Goal: Task Accomplishment & Management: Complete application form

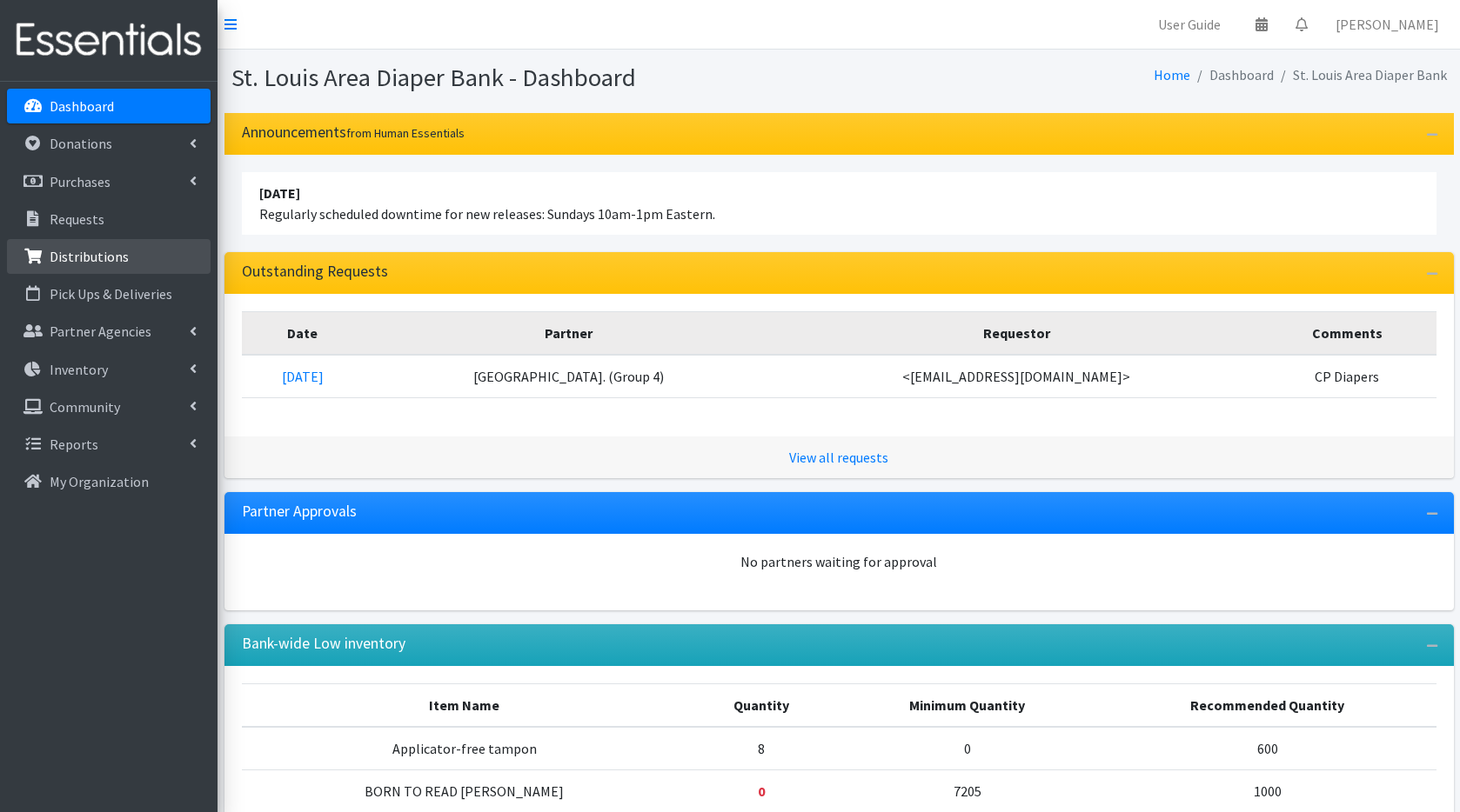
click at [92, 257] on p "Distributions" at bounding box center [89, 256] width 79 height 17
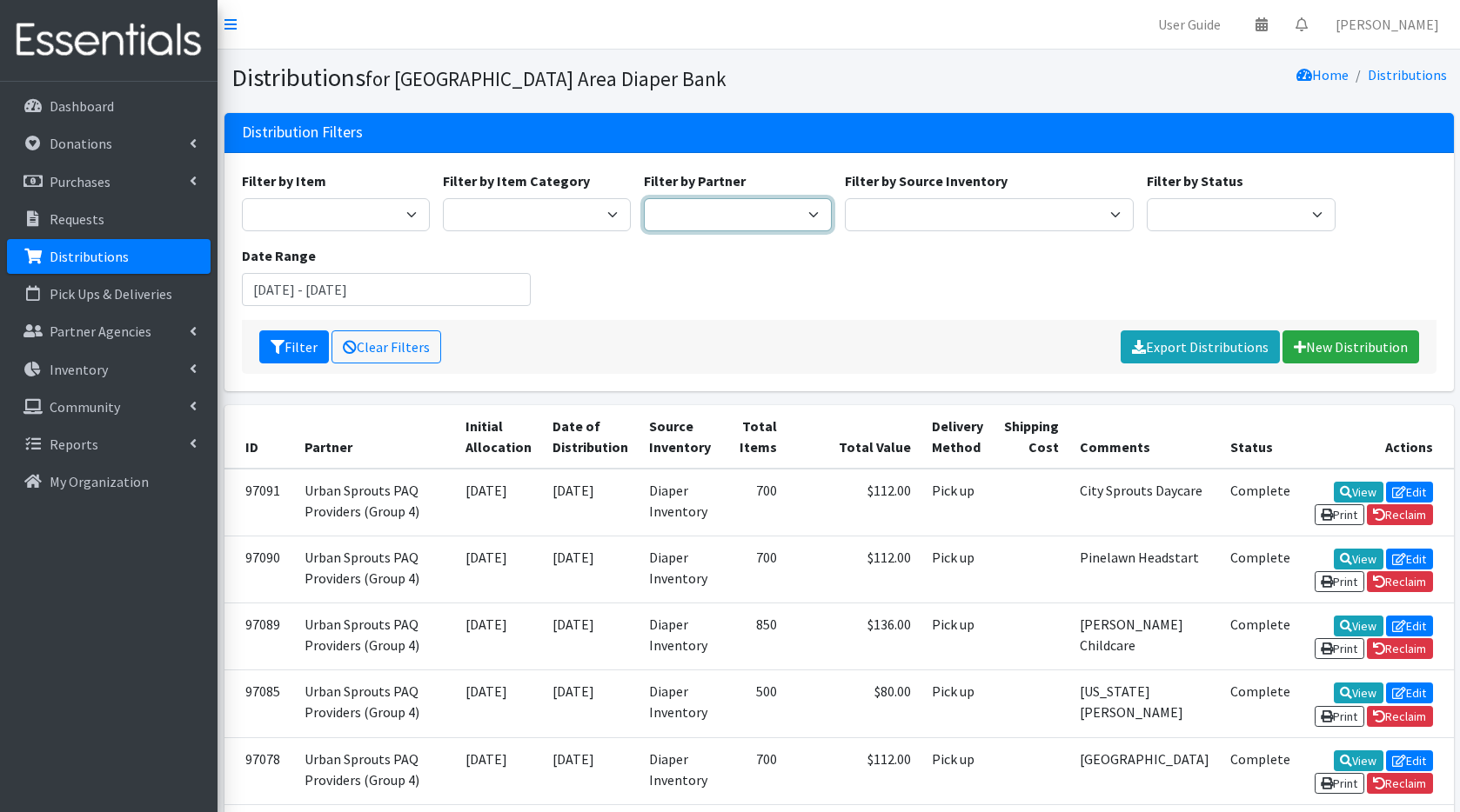
click at [737, 216] on select "Affinia Healthcare (Group 2) [PERSON_NAME] (Group 1) Assistance League of St. L…" at bounding box center [737, 214] width 187 height 33
click at [1357, 342] on link "New Distribution" at bounding box center [1351, 347] width 137 height 33
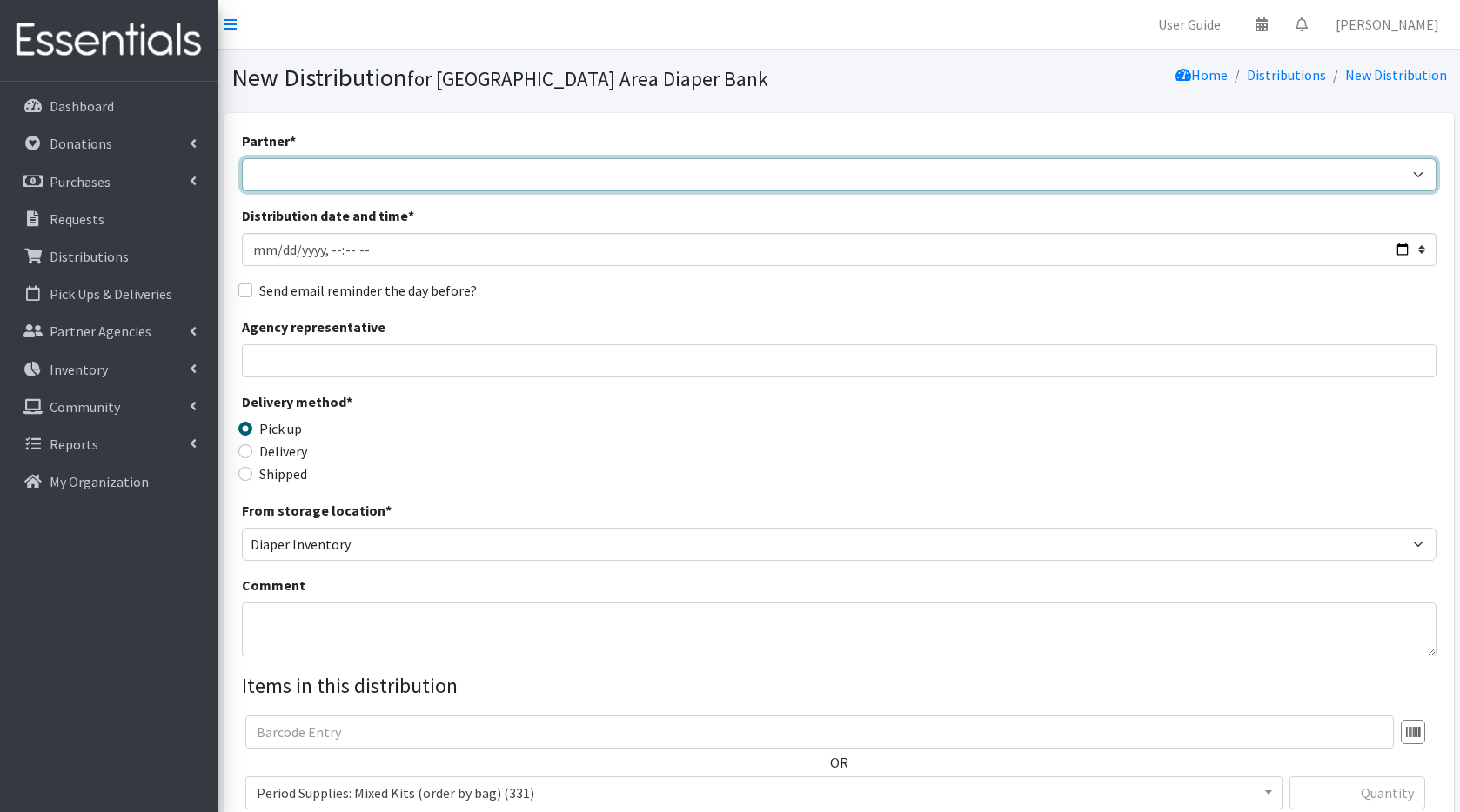
click at [450, 172] on select "Affinia Healthcare (Group 2) [PERSON_NAME] (Group 1) Assistance League of St. L…" at bounding box center [838, 175] width 1194 height 33
